Goal: Transaction & Acquisition: Download file/media

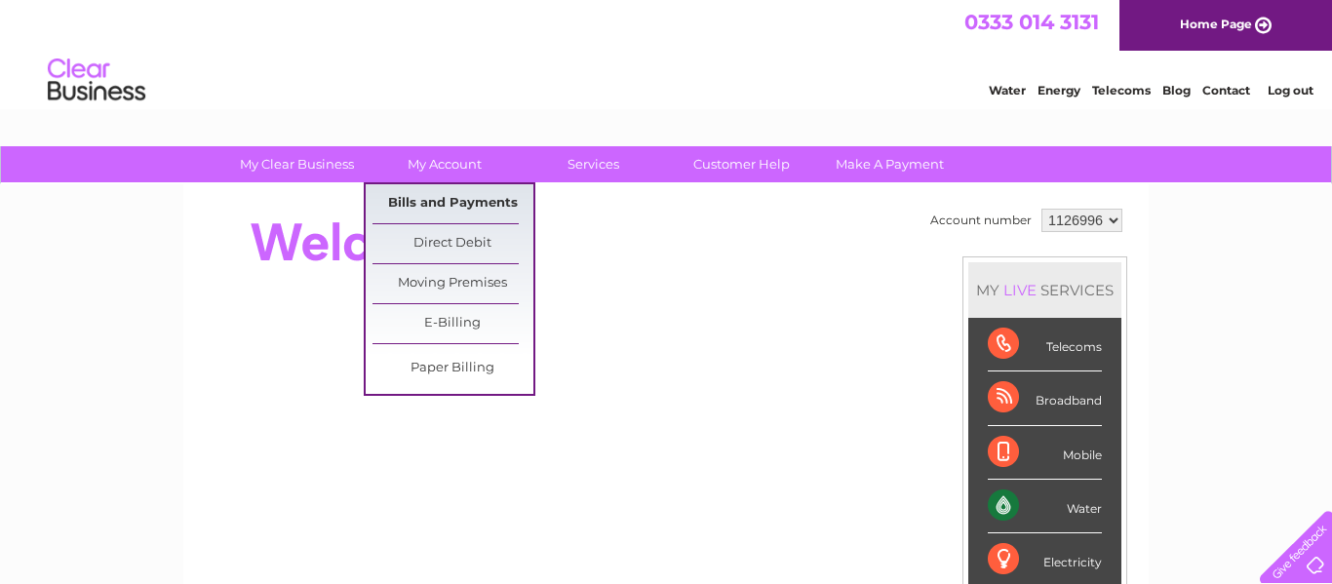
click at [457, 210] on link "Bills and Payments" at bounding box center [453, 203] width 161 height 39
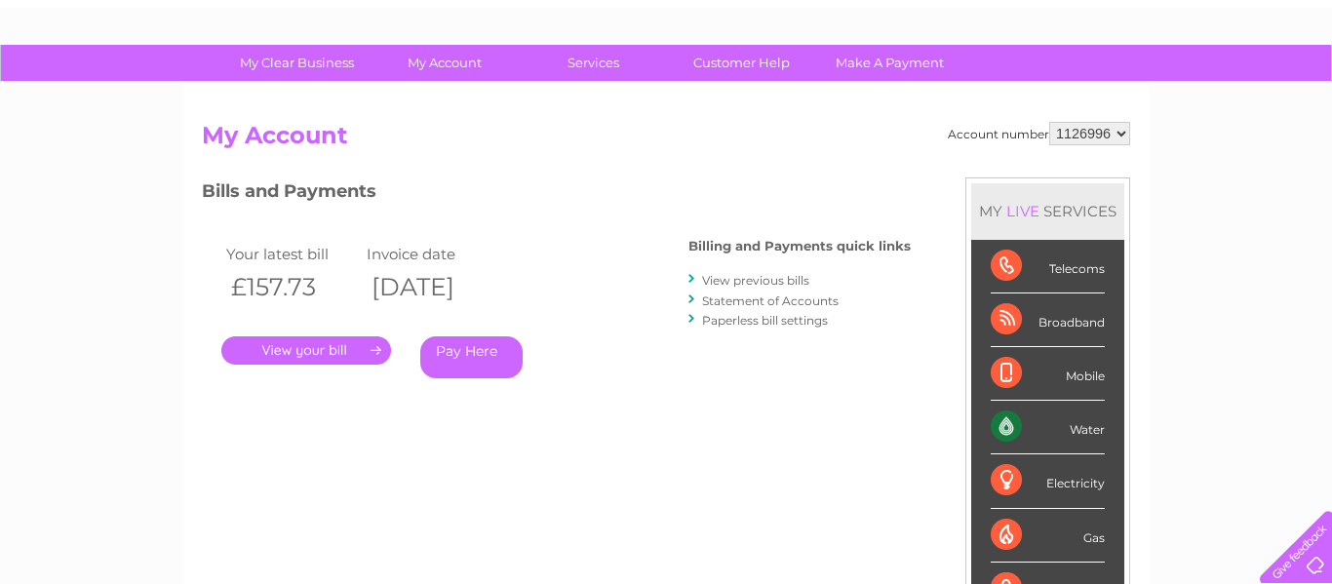
scroll to position [107, 0]
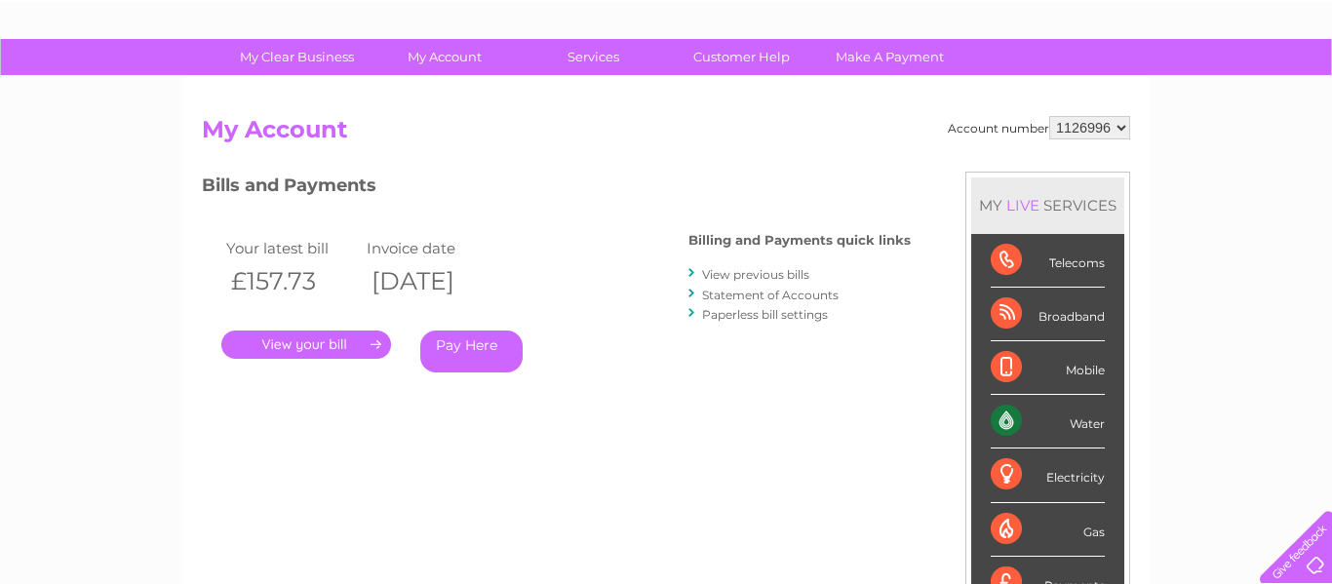
click at [751, 274] on link "View previous bills" at bounding box center [755, 274] width 107 height 15
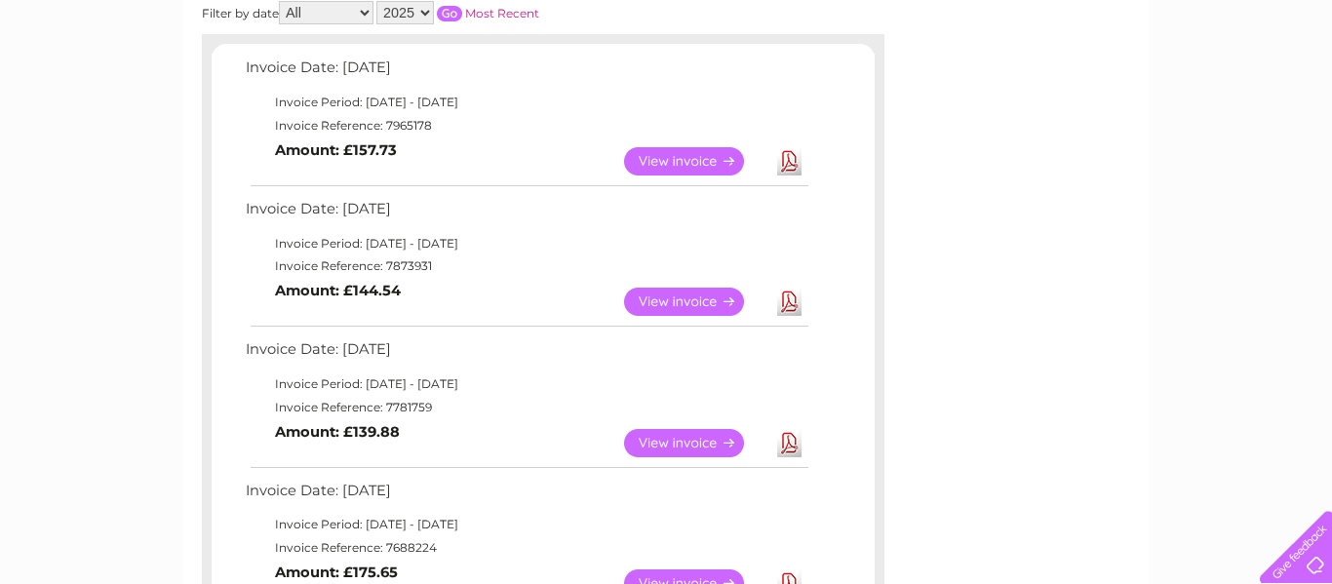
click at [795, 170] on link "Download" at bounding box center [789, 161] width 24 height 28
click at [790, 306] on link "Download" at bounding box center [789, 302] width 24 height 28
click at [791, 447] on link "Download" at bounding box center [789, 443] width 24 height 28
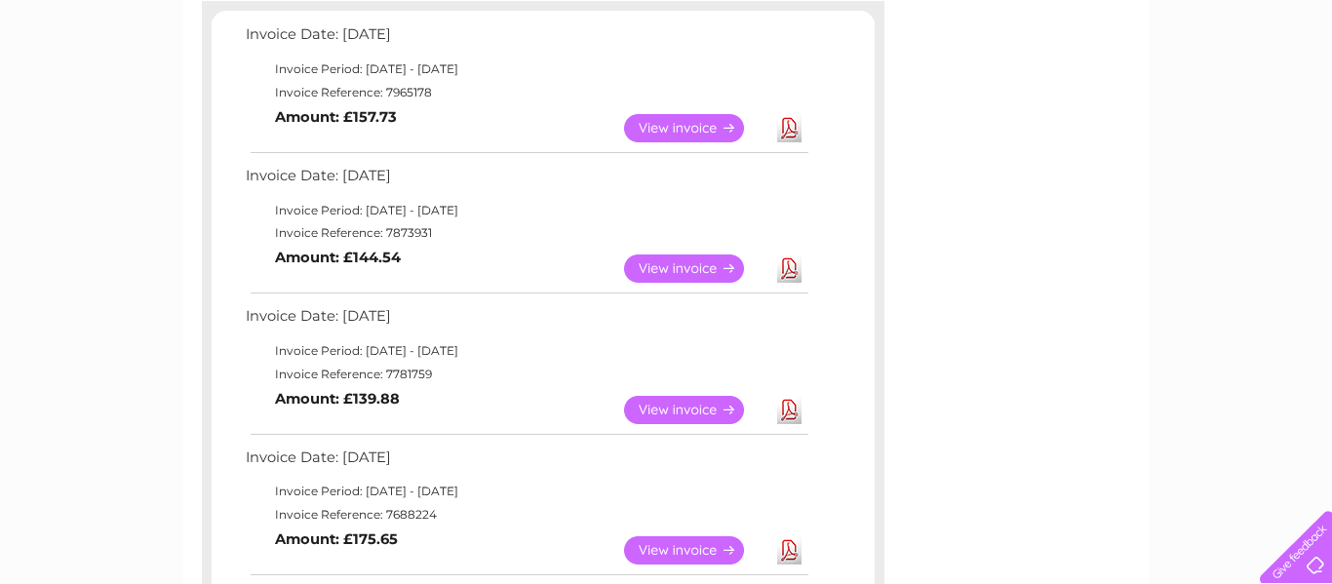
scroll to position [362, 0]
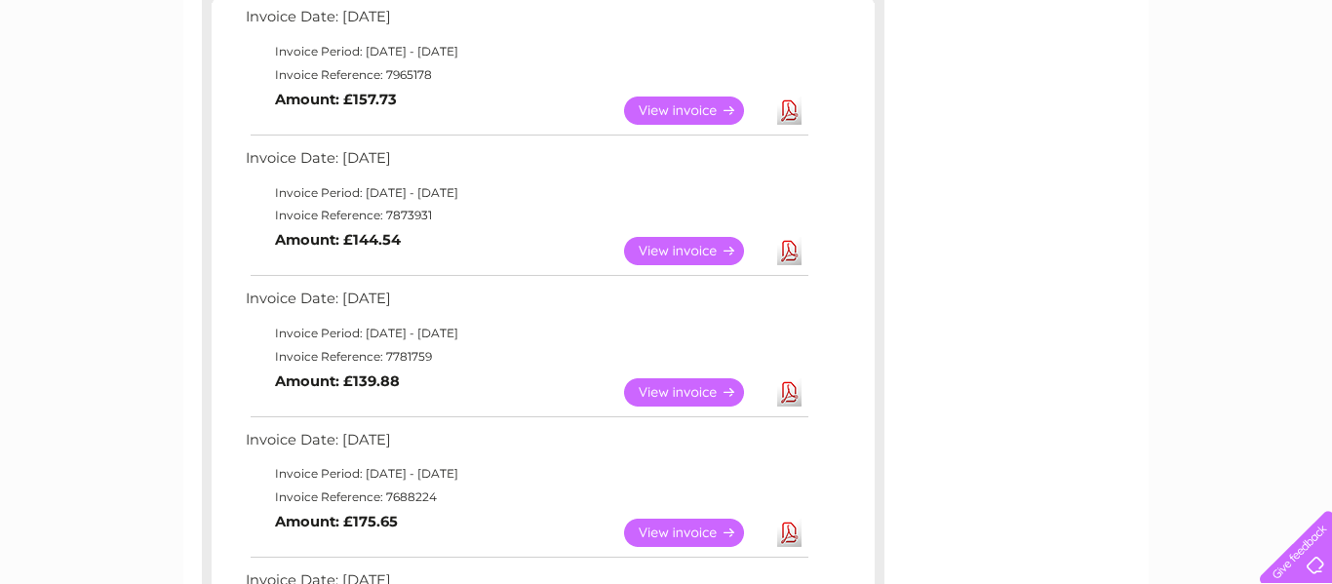
click at [788, 403] on link "Download" at bounding box center [789, 392] width 24 height 28
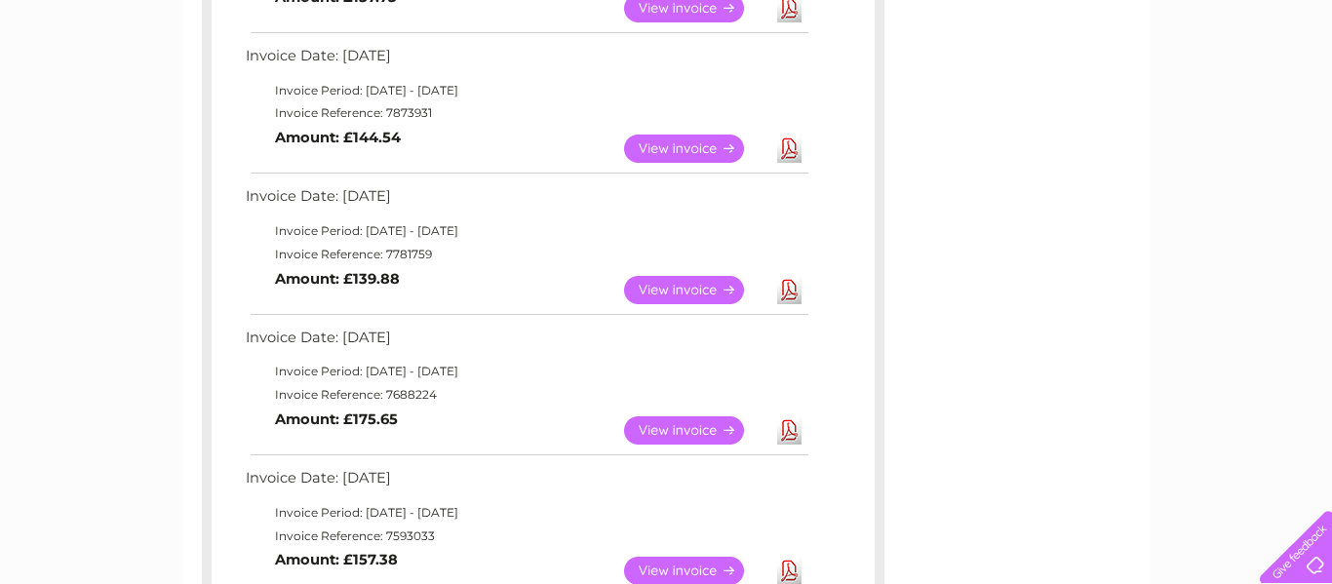
scroll to position [465, 0]
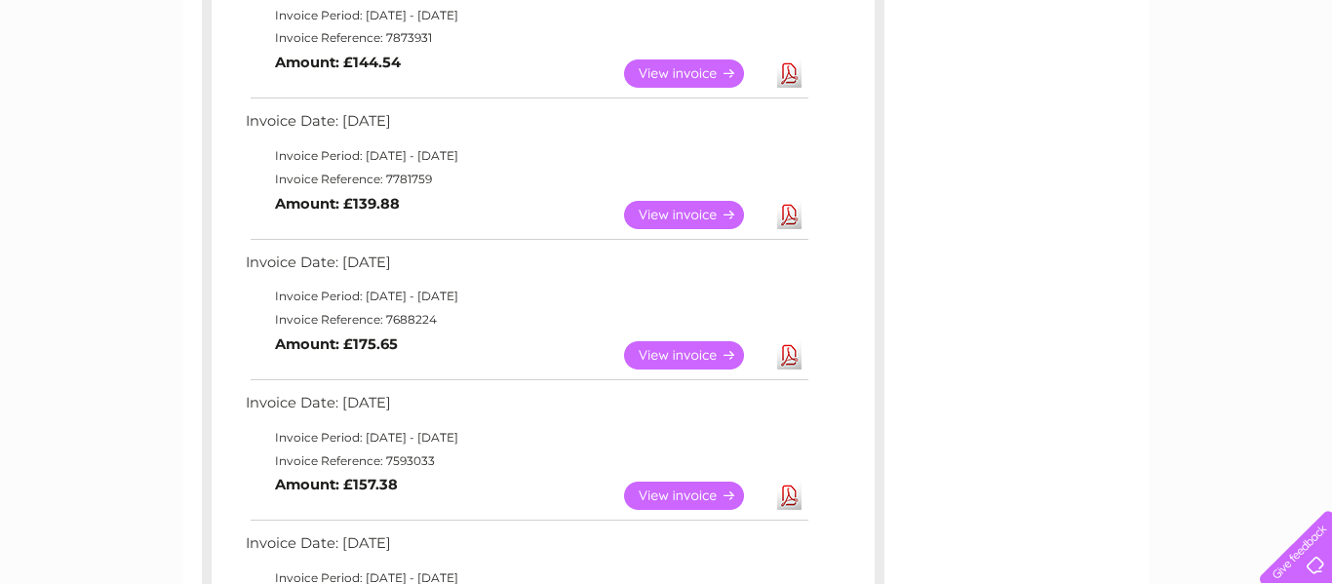
click at [786, 352] on link "Download" at bounding box center [789, 355] width 24 height 28
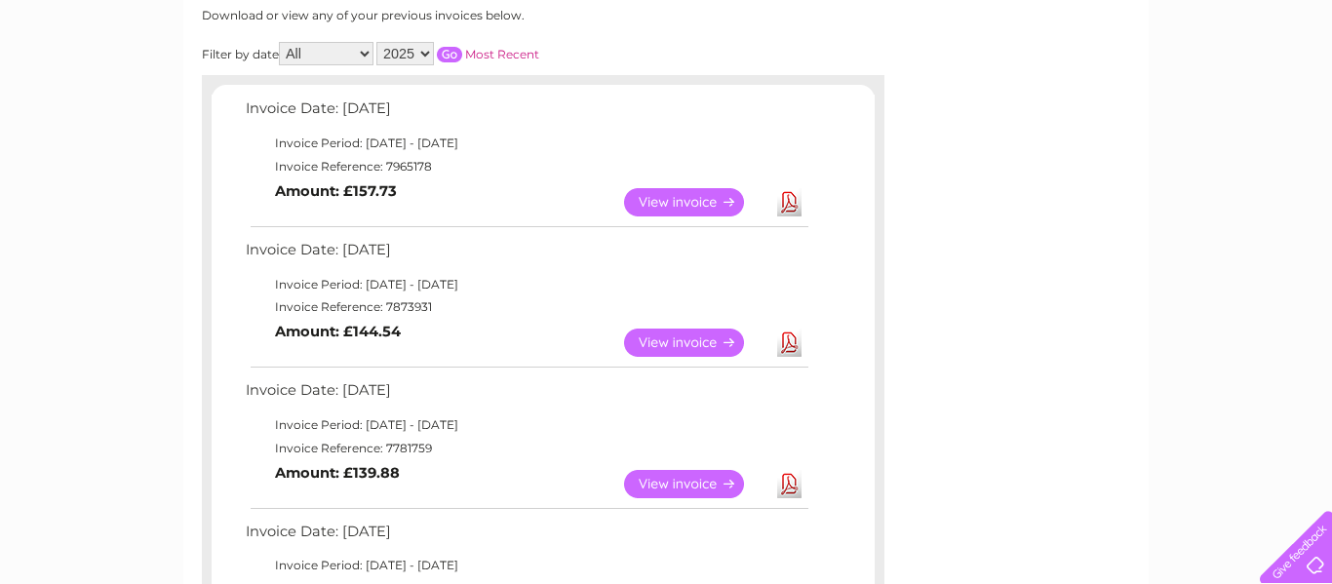
scroll to position [255, 0]
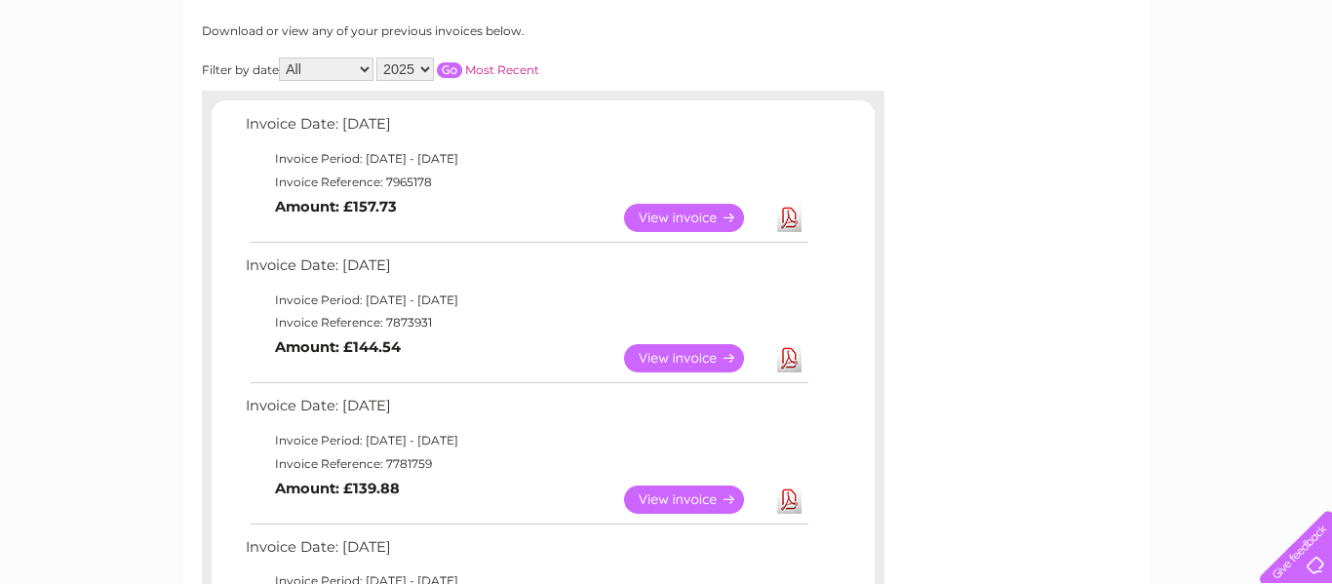
click at [785, 360] on link "Download" at bounding box center [789, 358] width 24 height 28
click at [791, 362] on link "Download" at bounding box center [789, 358] width 24 height 28
